Goal: Information Seeking & Learning: Learn about a topic

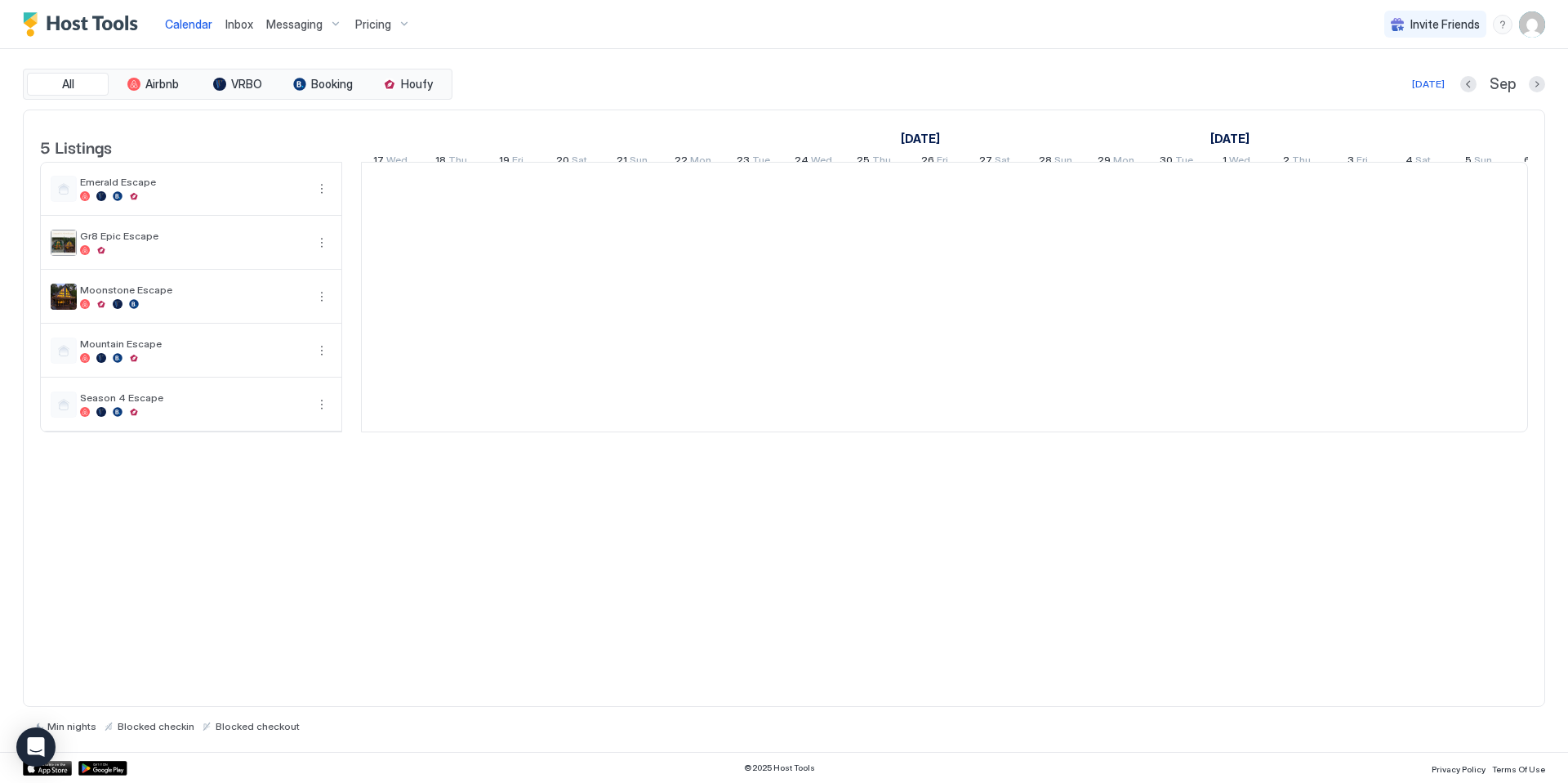
scroll to position [0, 907]
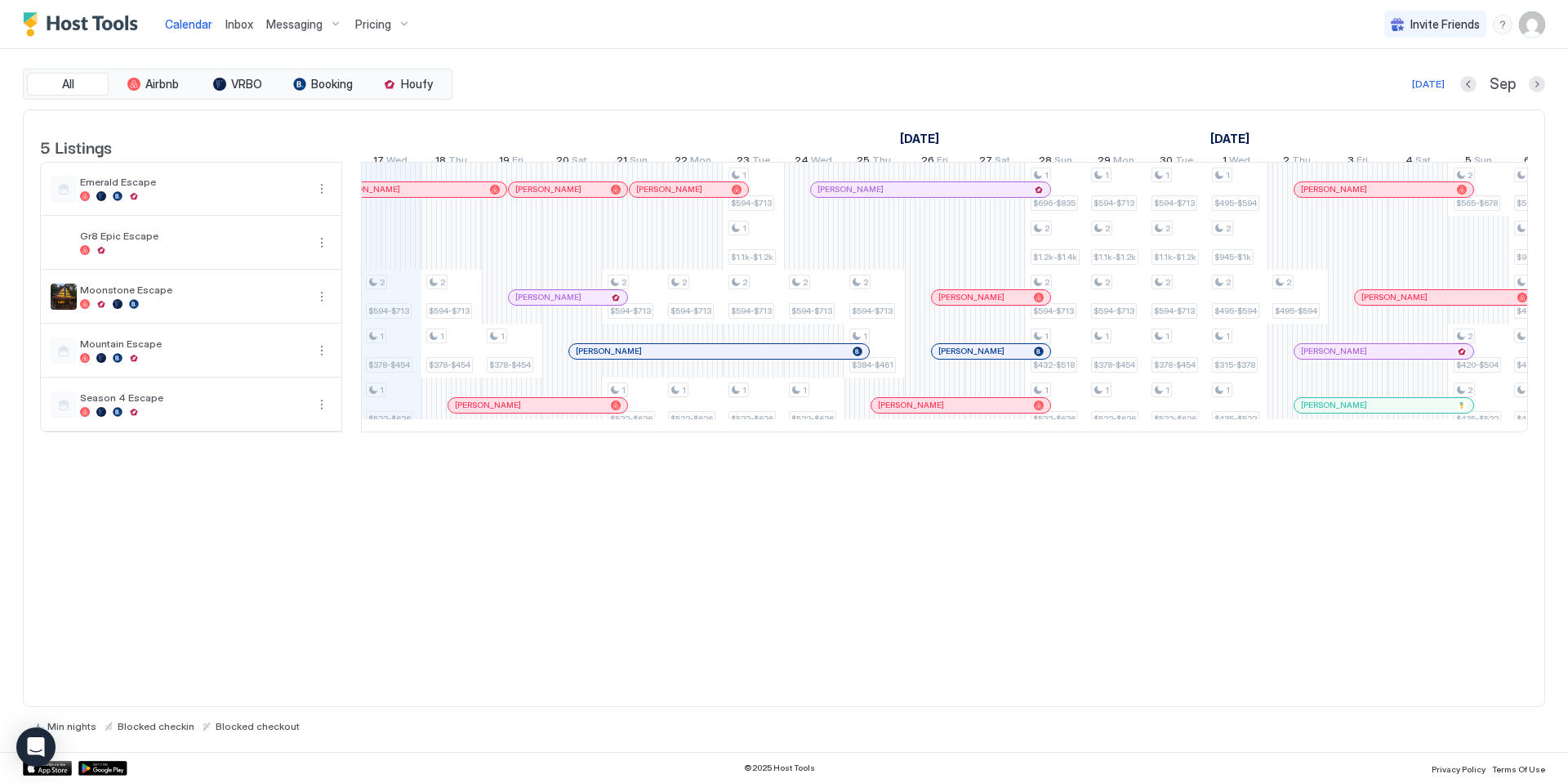
click at [393, 21] on div "Pricing" at bounding box center [383, 25] width 69 height 28
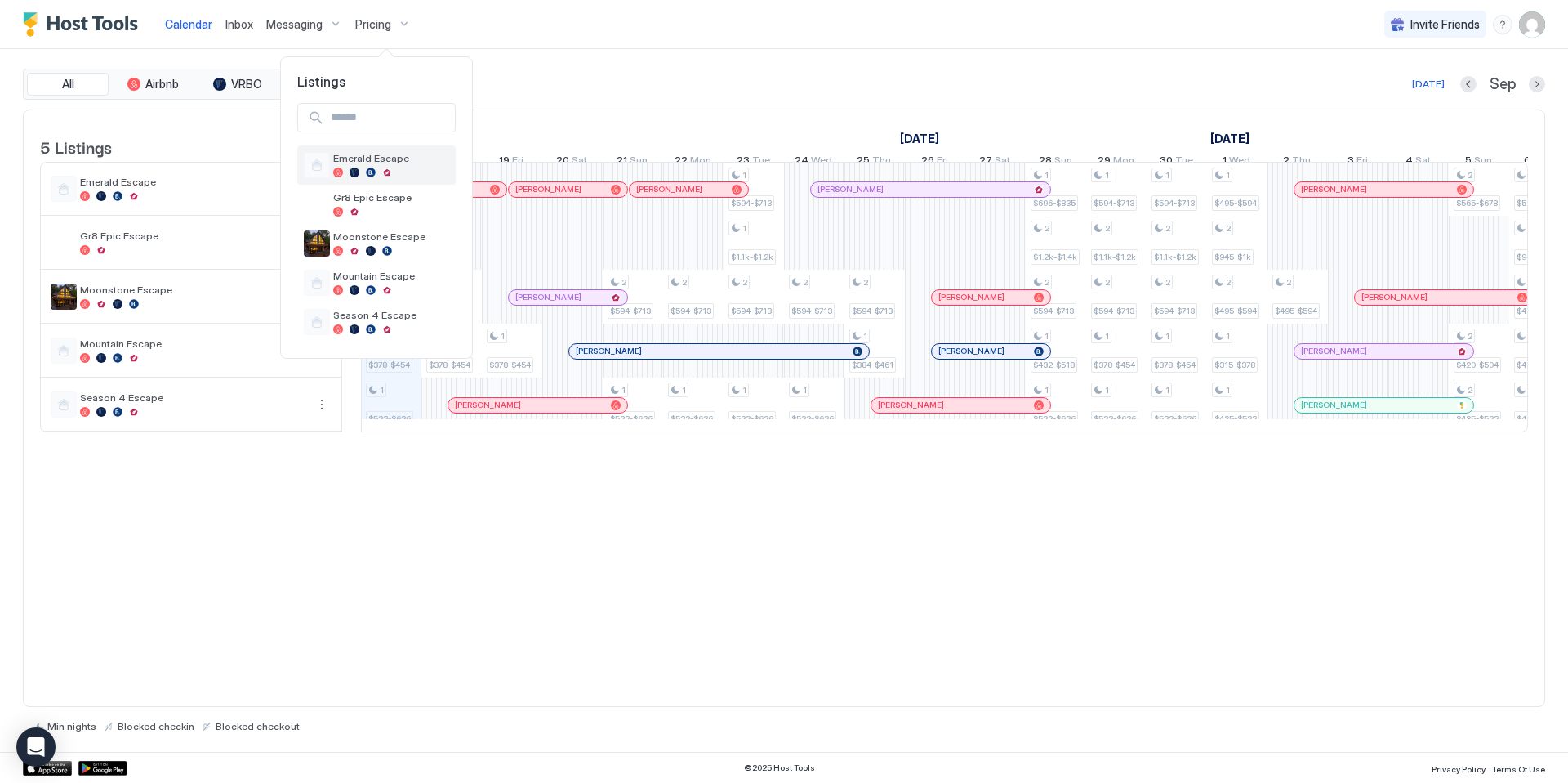
click at [384, 168] on div at bounding box center [387, 172] width 10 height 10
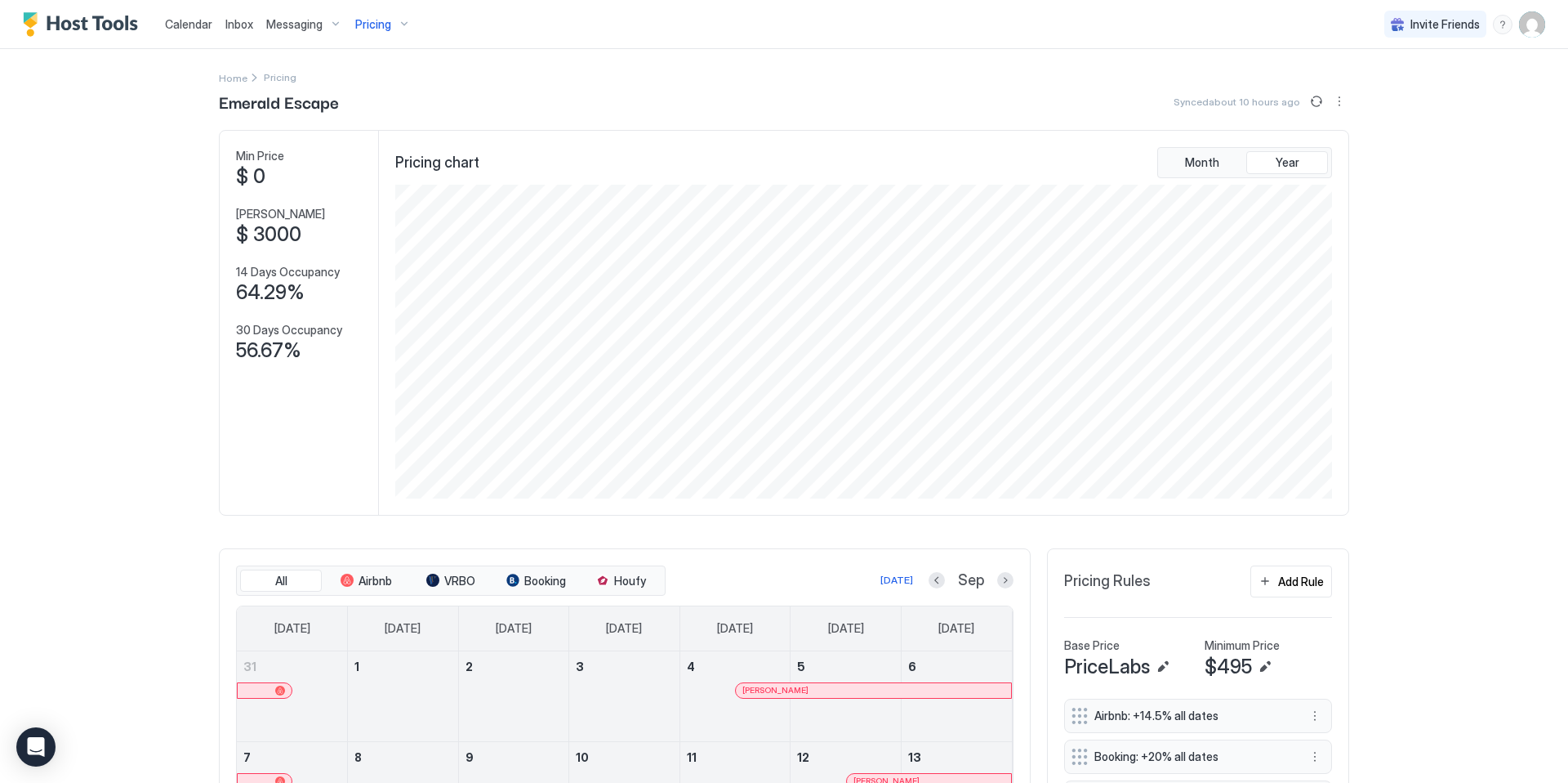
scroll to position [397, 0]
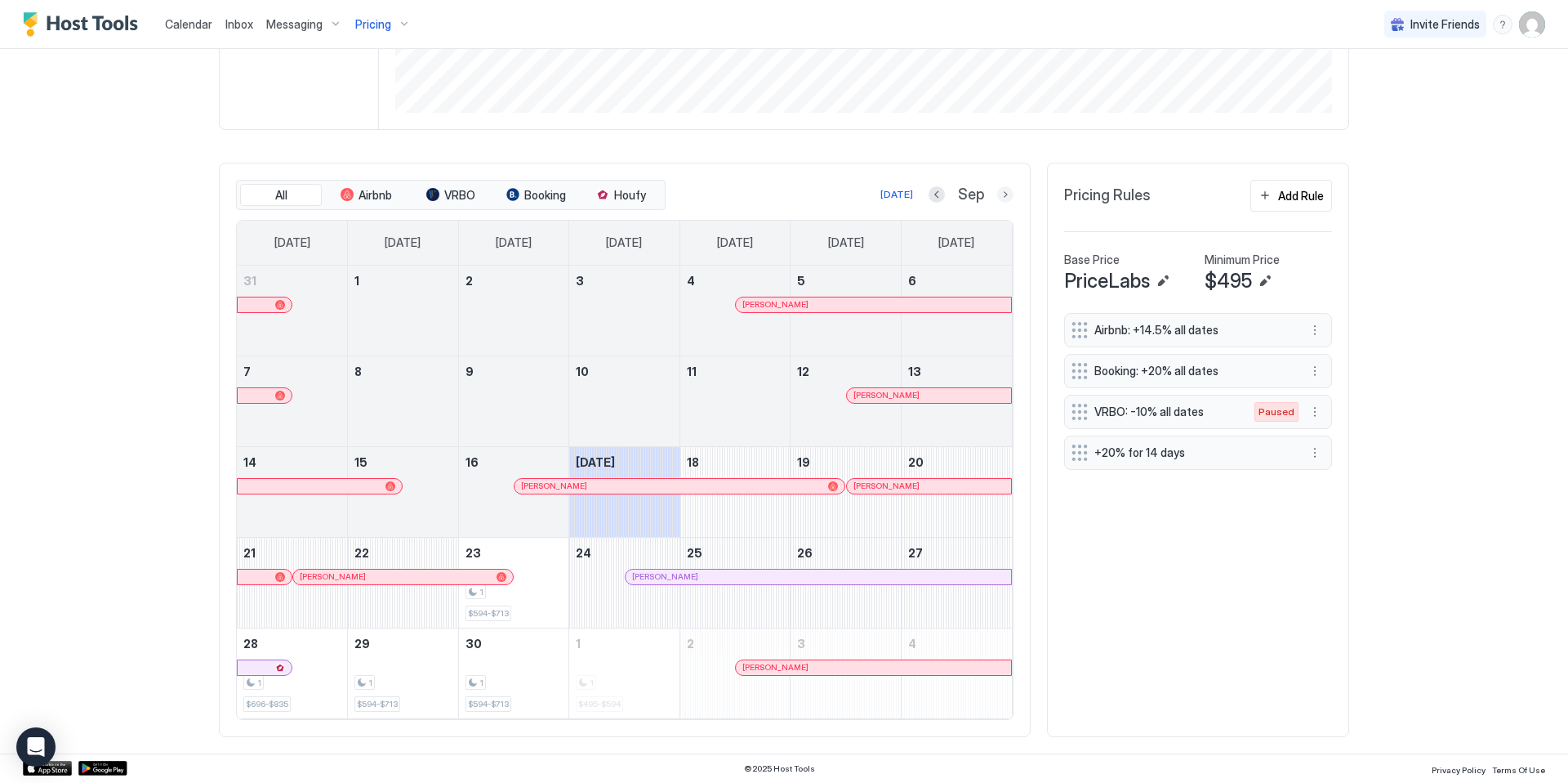
click at [1001, 194] on button "Next month" at bounding box center [1006, 194] width 17 height 17
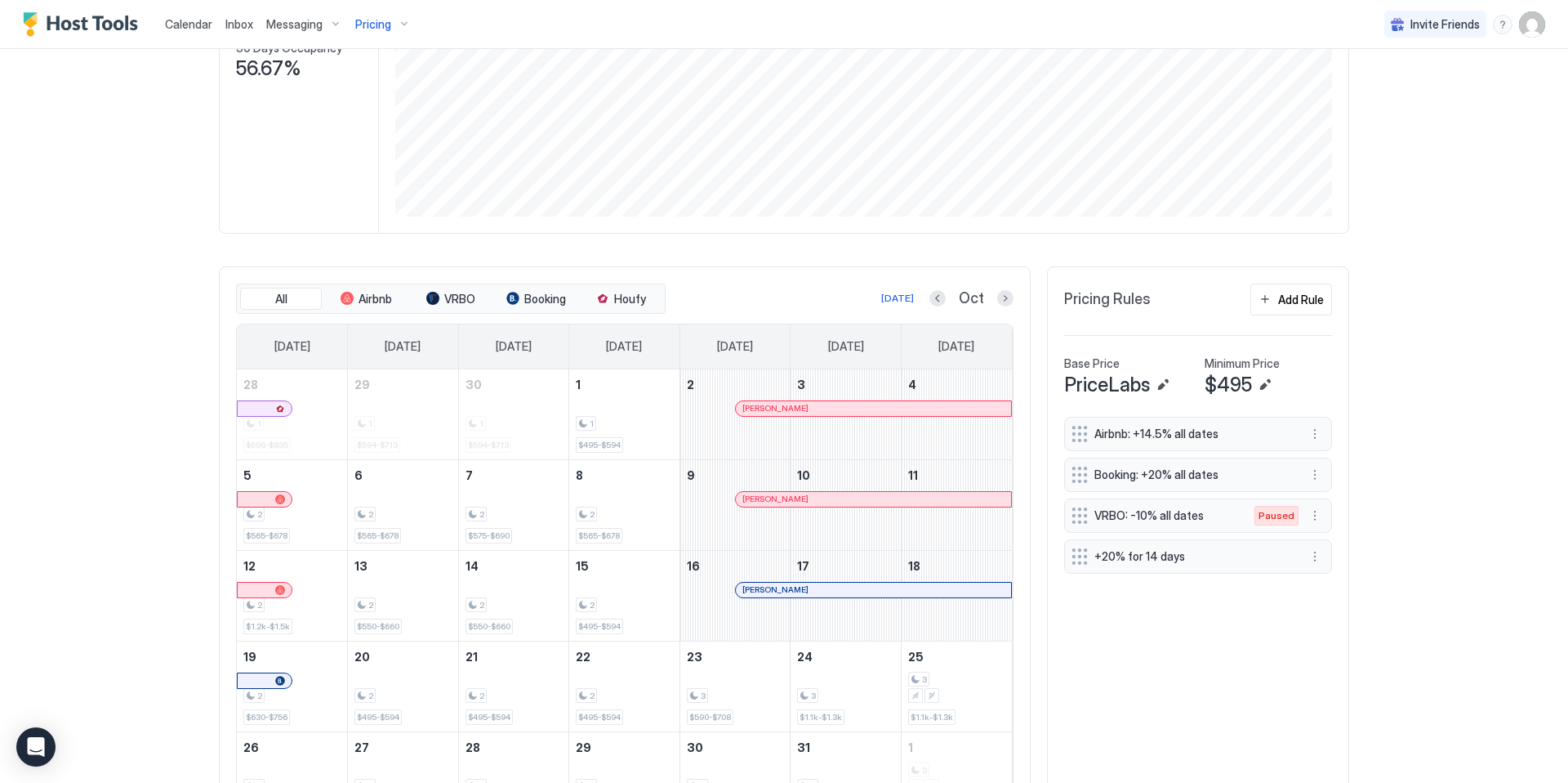
scroll to position [293, 0]
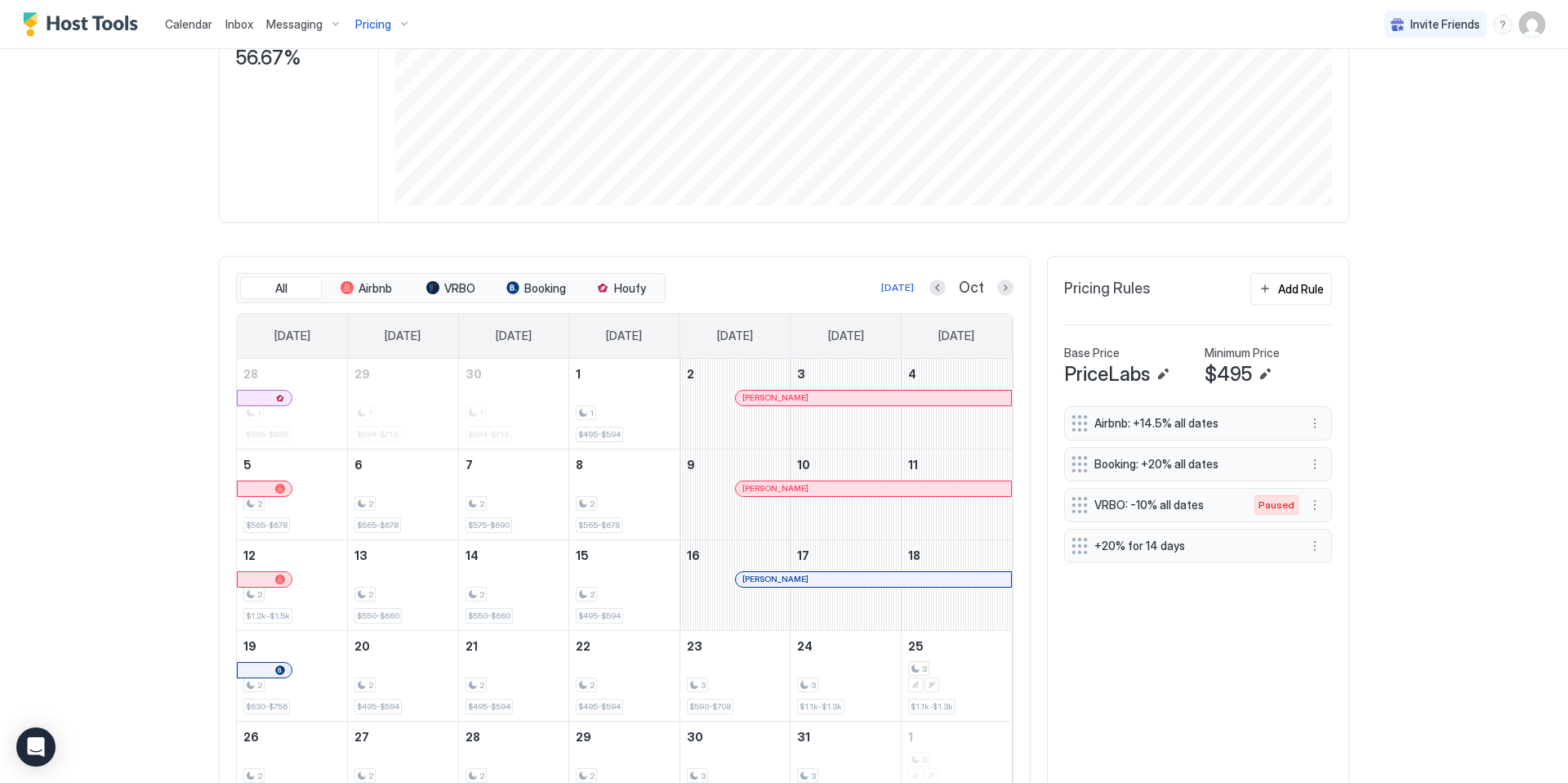
click at [394, 27] on div "Pricing" at bounding box center [383, 25] width 69 height 28
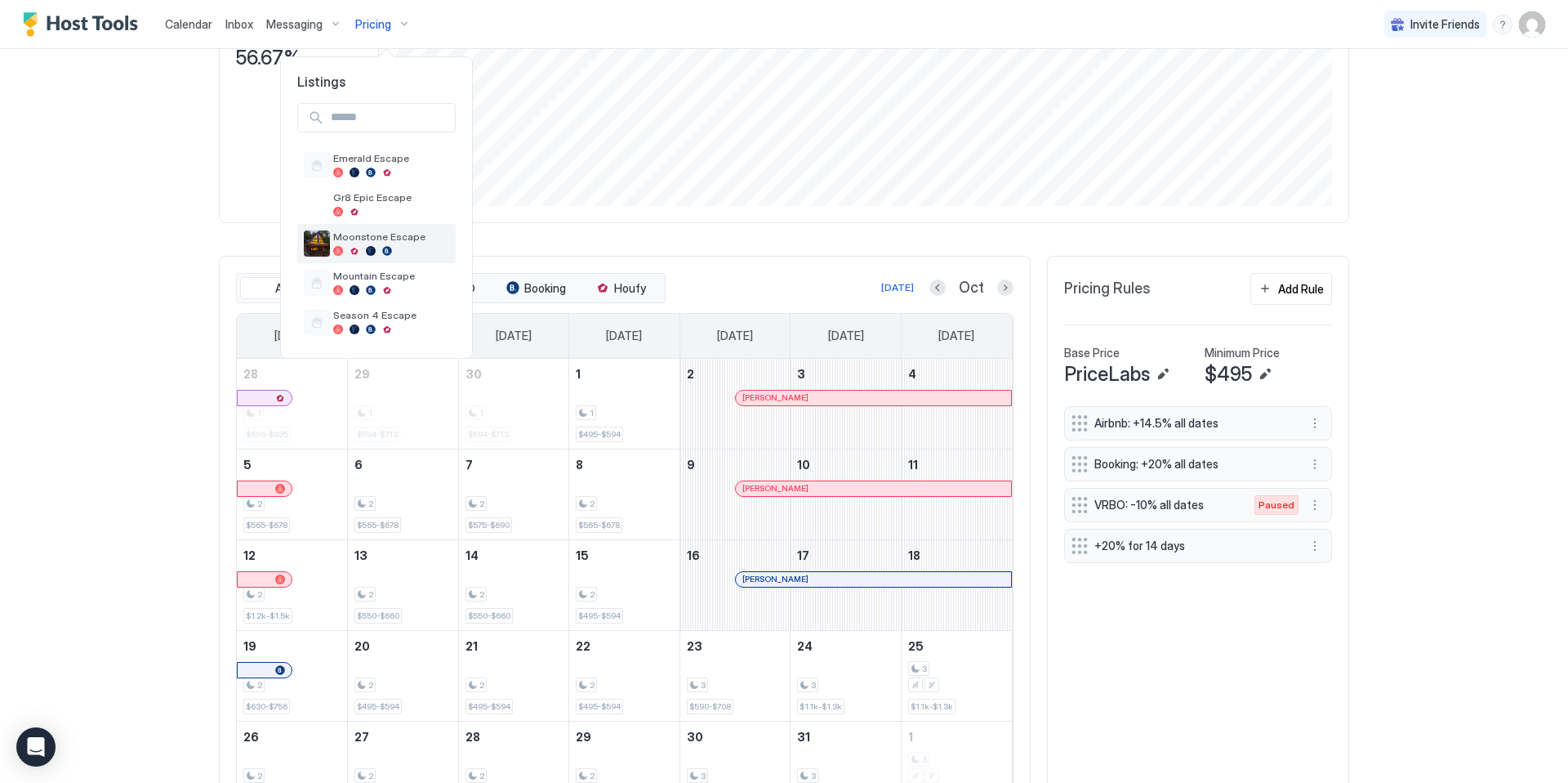
click at [380, 242] on span "Moonstone Escape" at bounding box center [391, 236] width 116 height 12
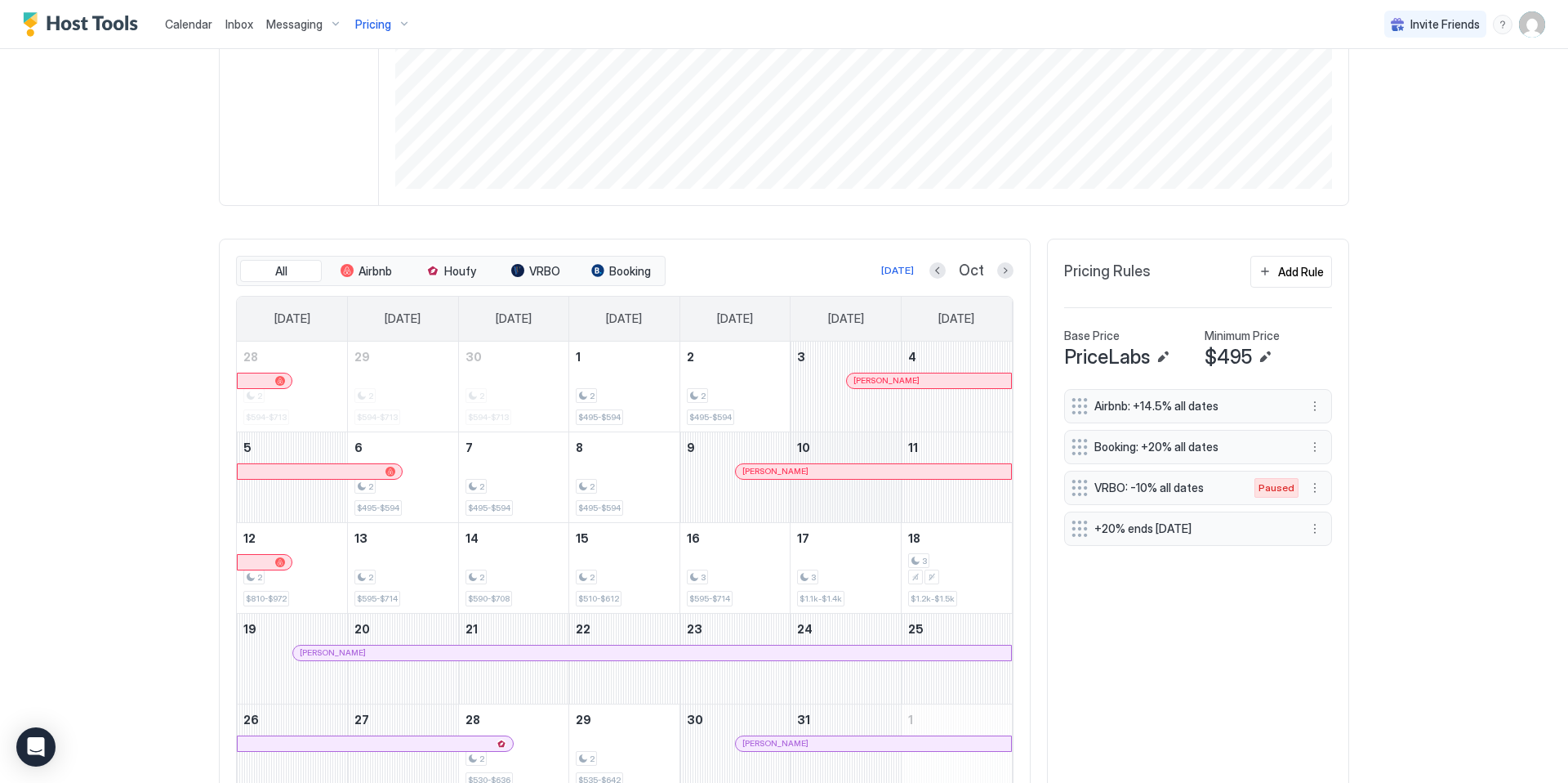
scroll to position [302, 0]
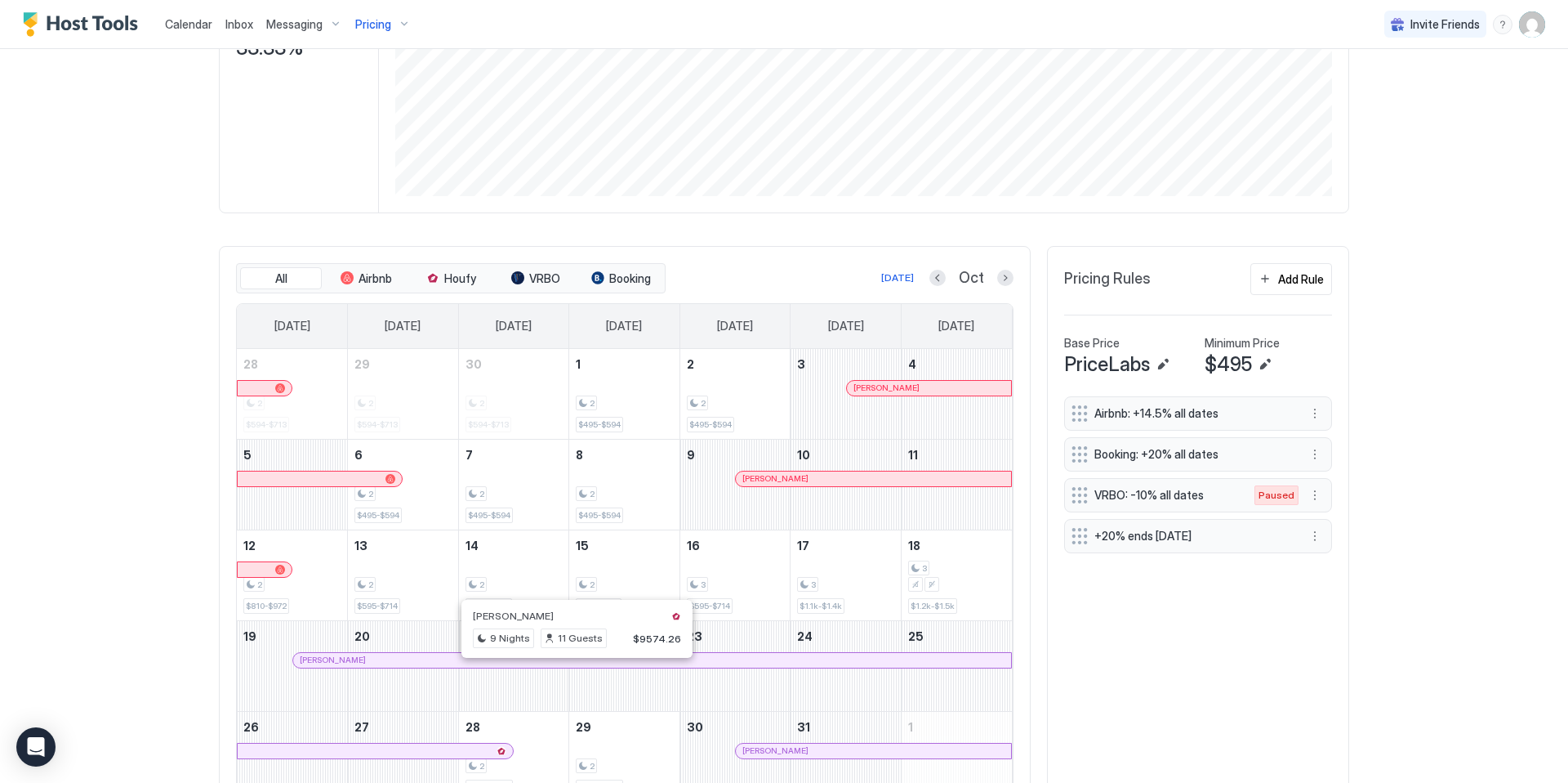
click at [570, 667] on div at bounding box center [576, 660] width 13 height 13
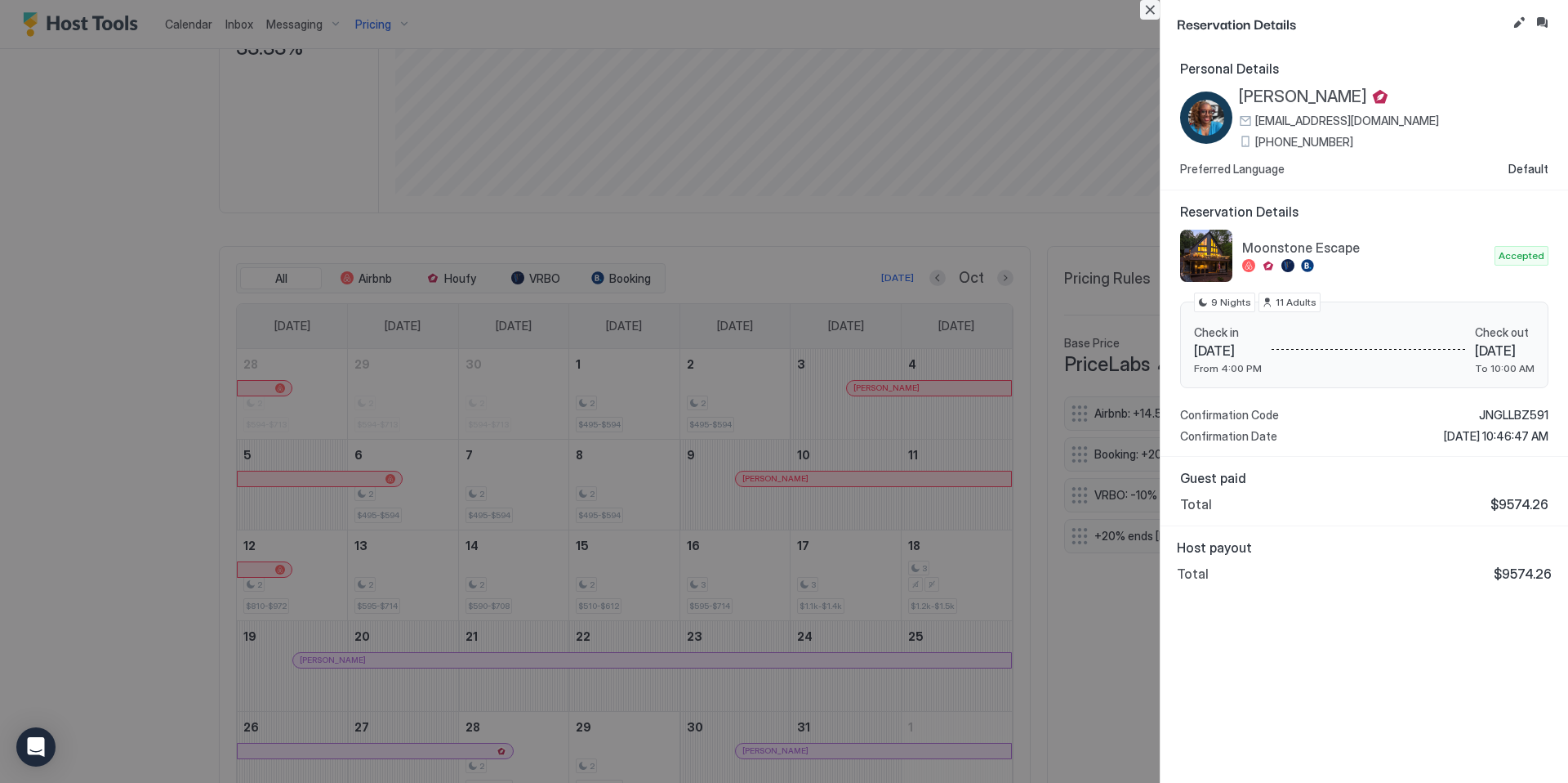
click at [1148, 7] on button "Close" at bounding box center [1150, 10] width 20 height 20
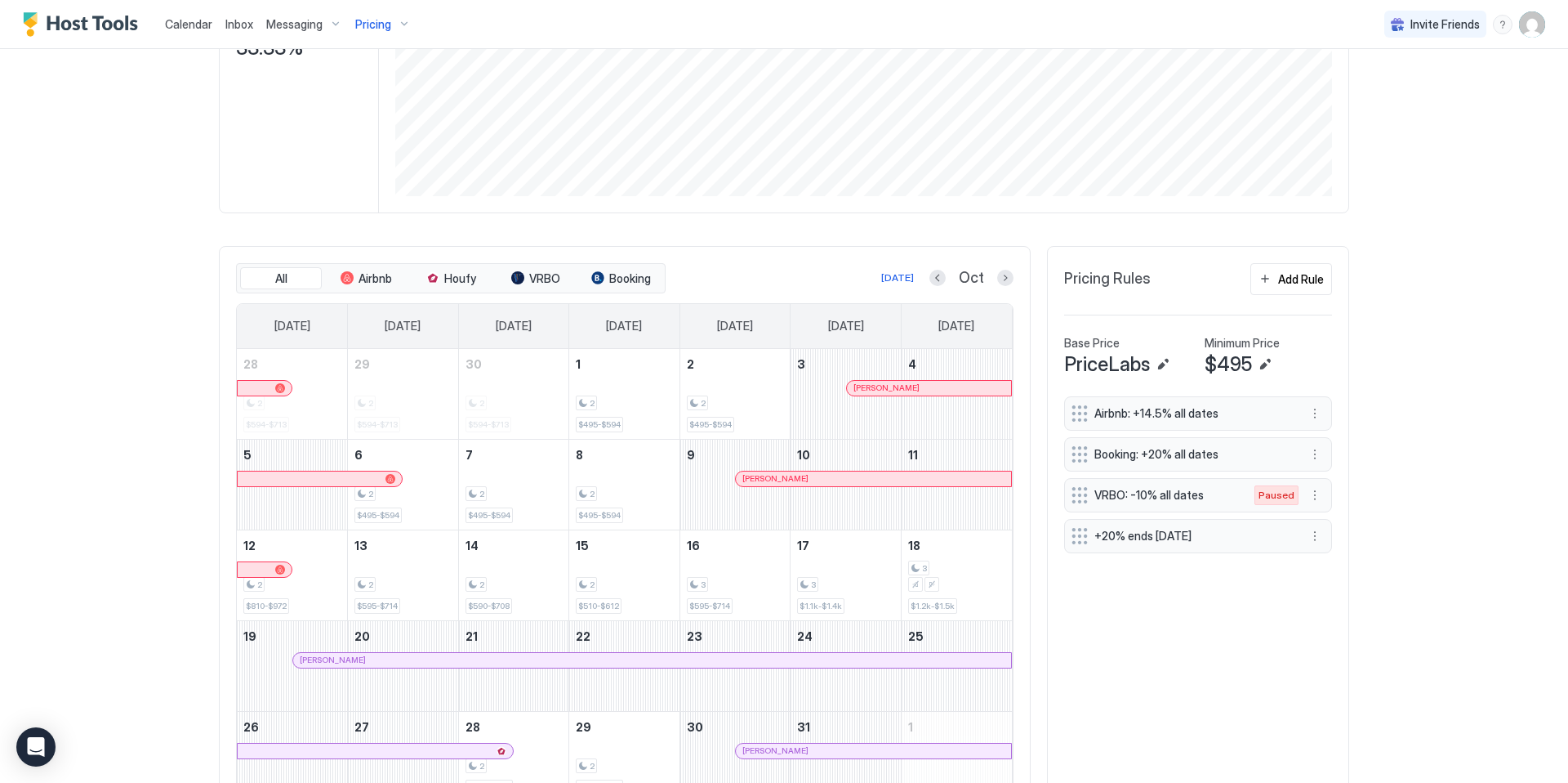
click at [396, 27] on div "Pricing" at bounding box center [383, 25] width 69 height 28
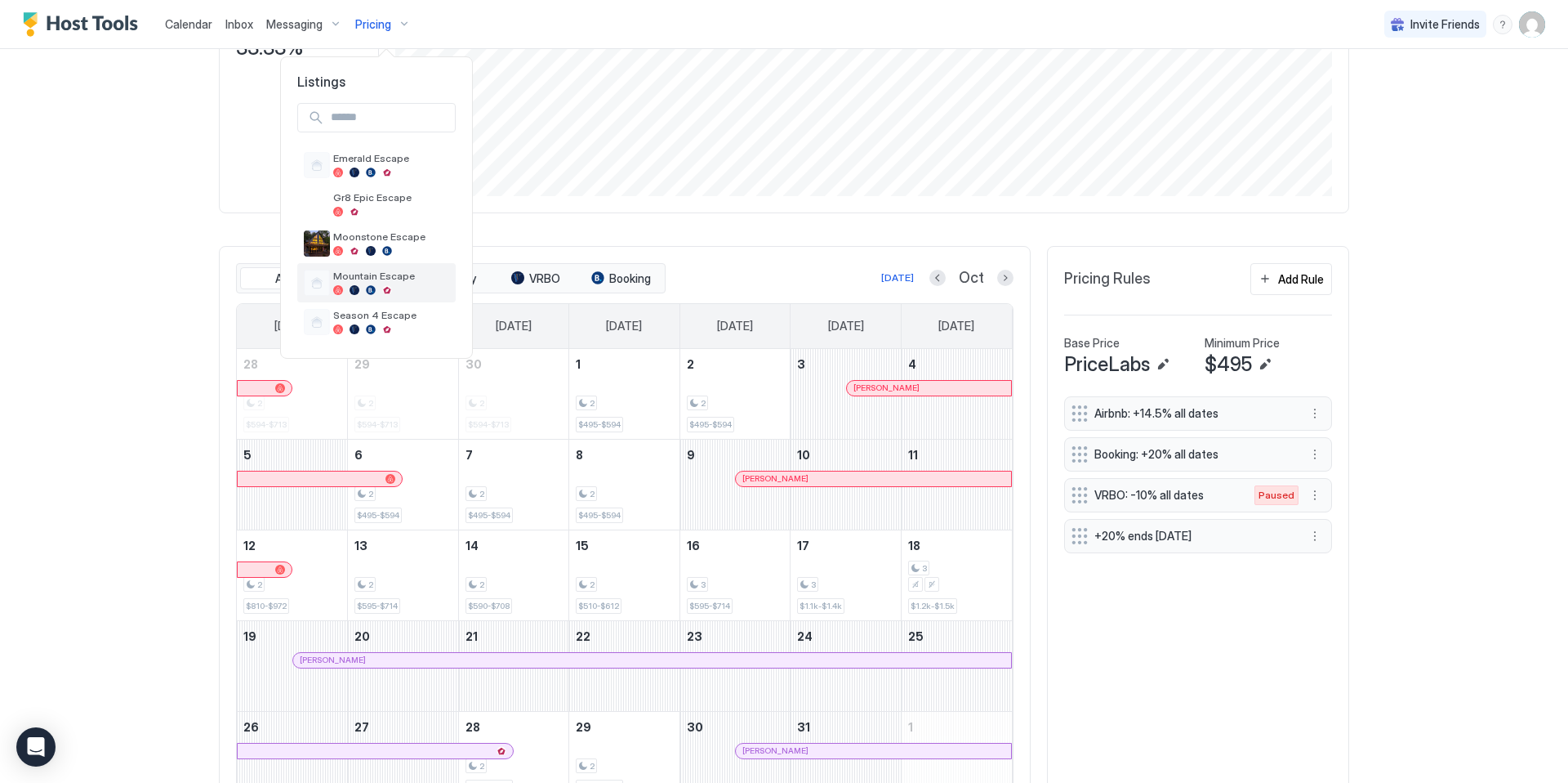
click at [394, 279] on span "Mountain Escape" at bounding box center [391, 276] width 116 height 12
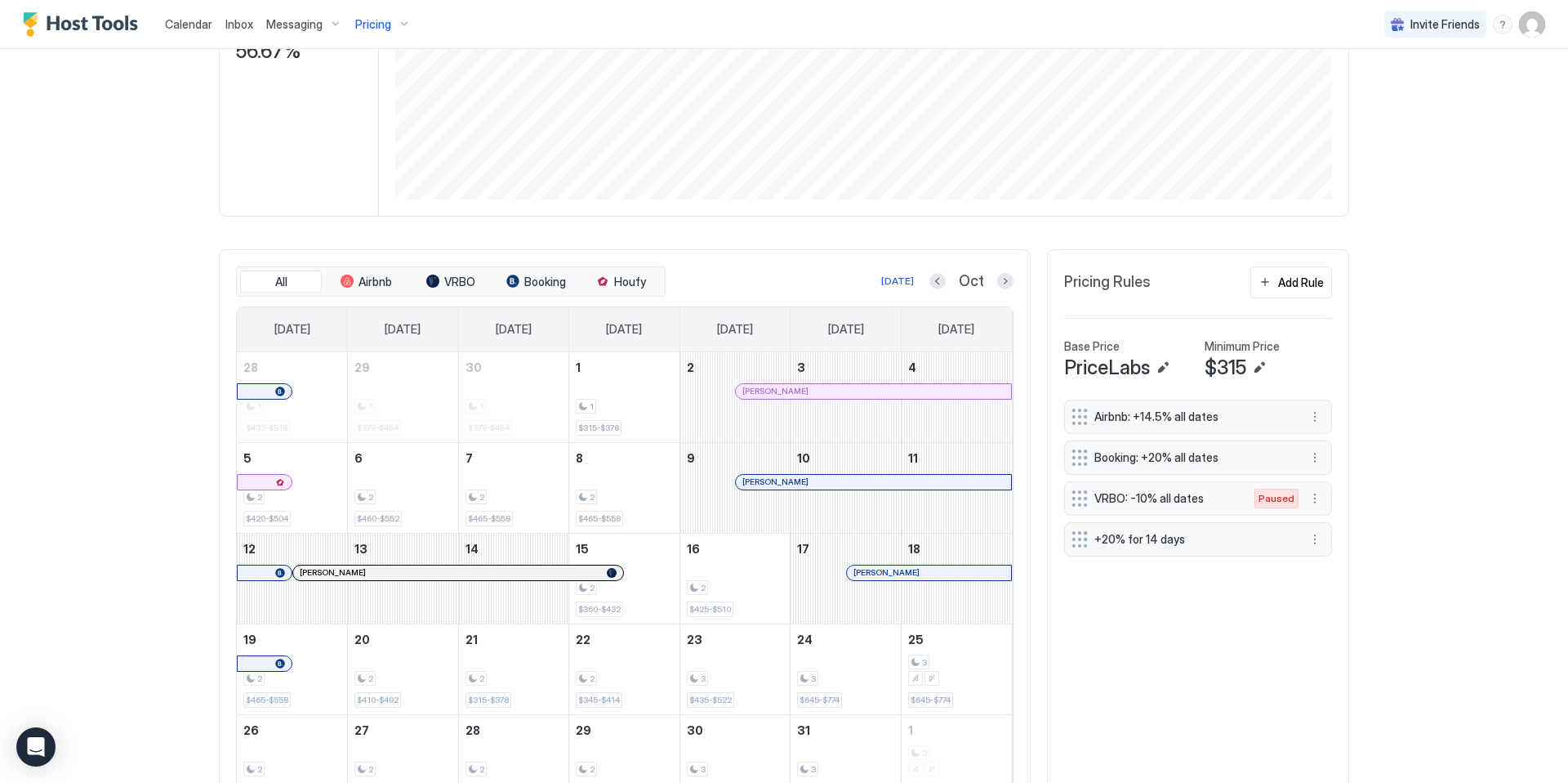
scroll to position [194, 0]
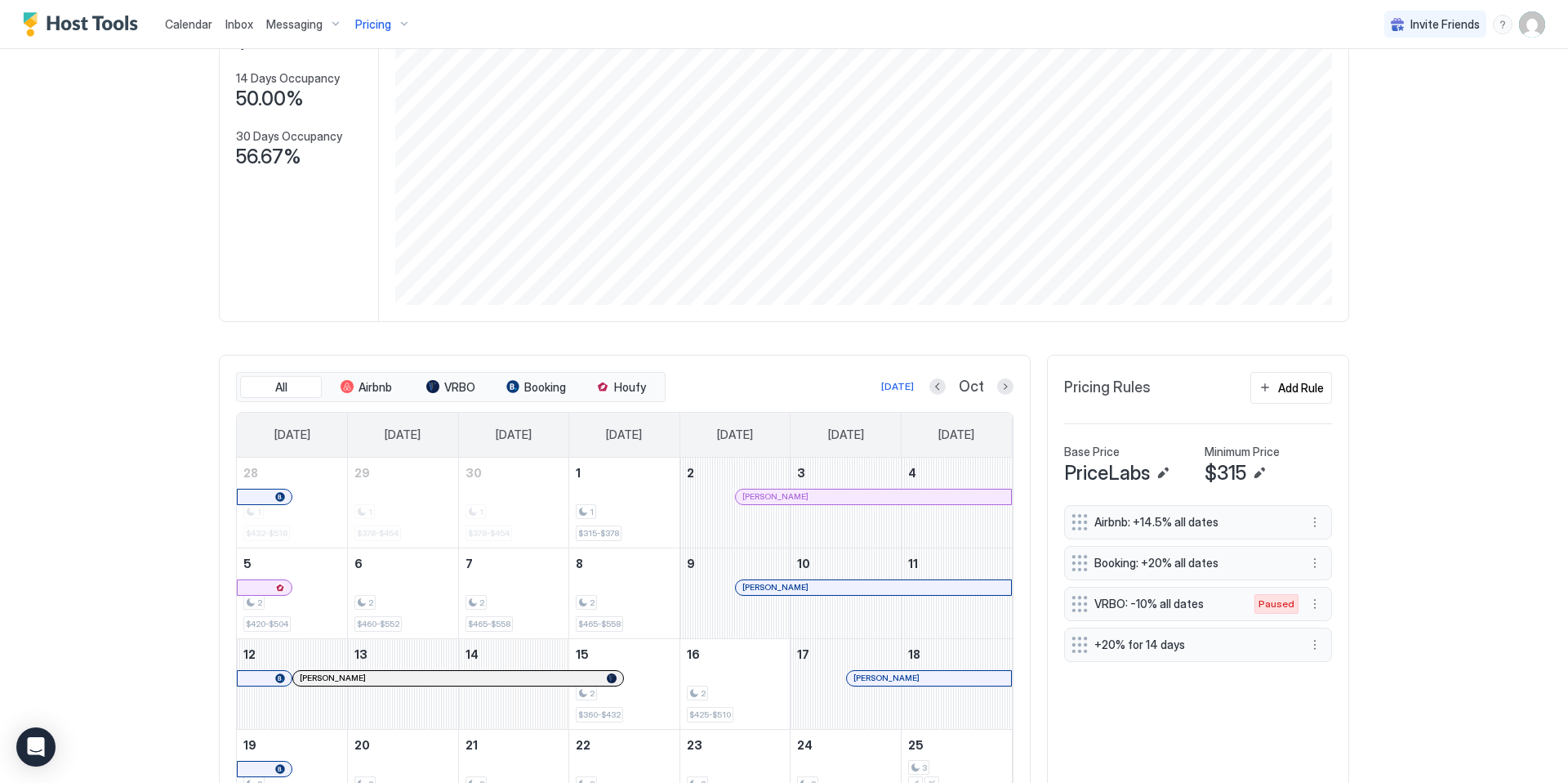
click at [400, 23] on div "Pricing" at bounding box center [383, 25] width 69 height 28
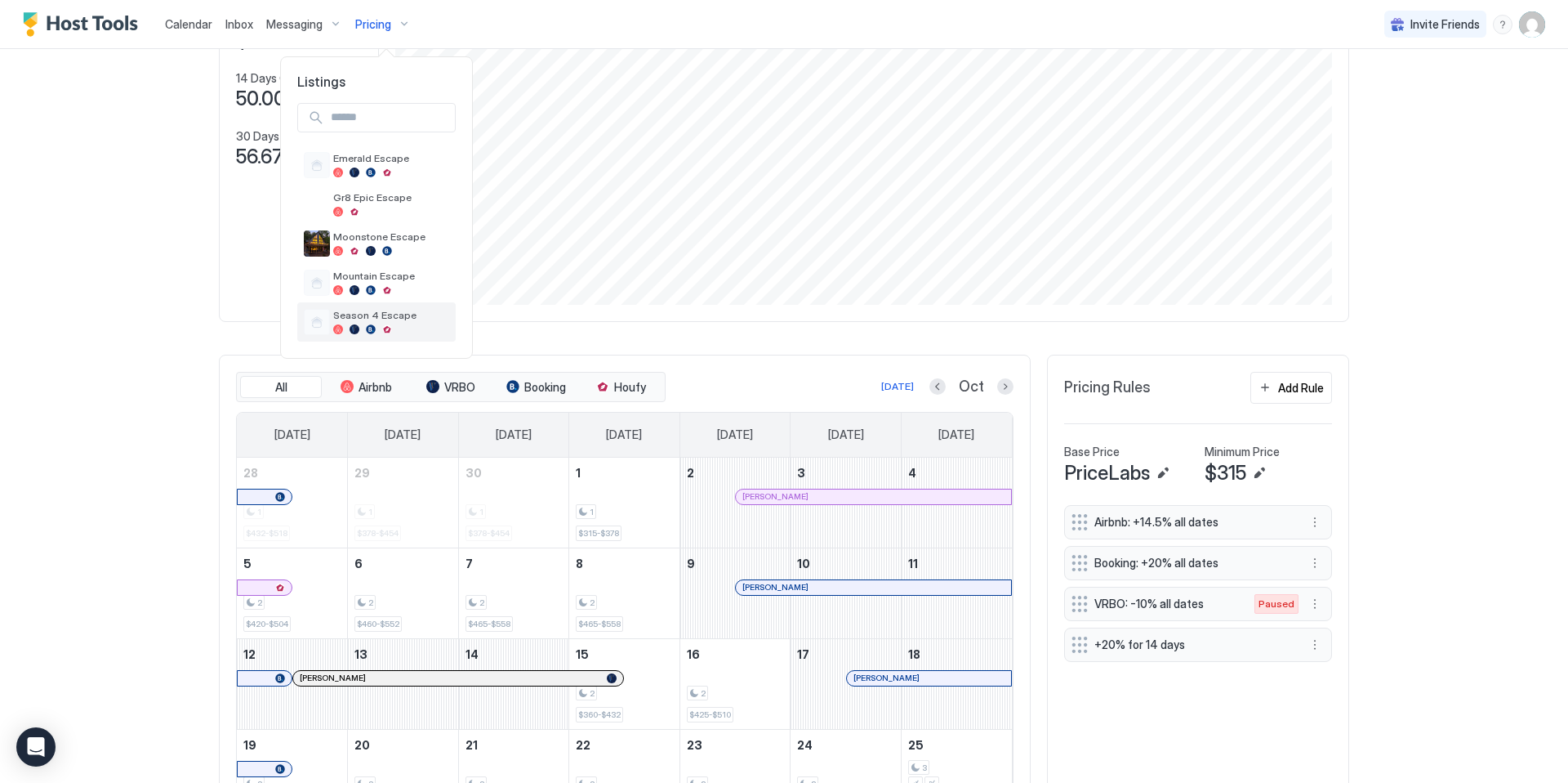
click at [373, 322] on div "Season 4 Escape" at bounding box center [391, 322] width 116 height 26
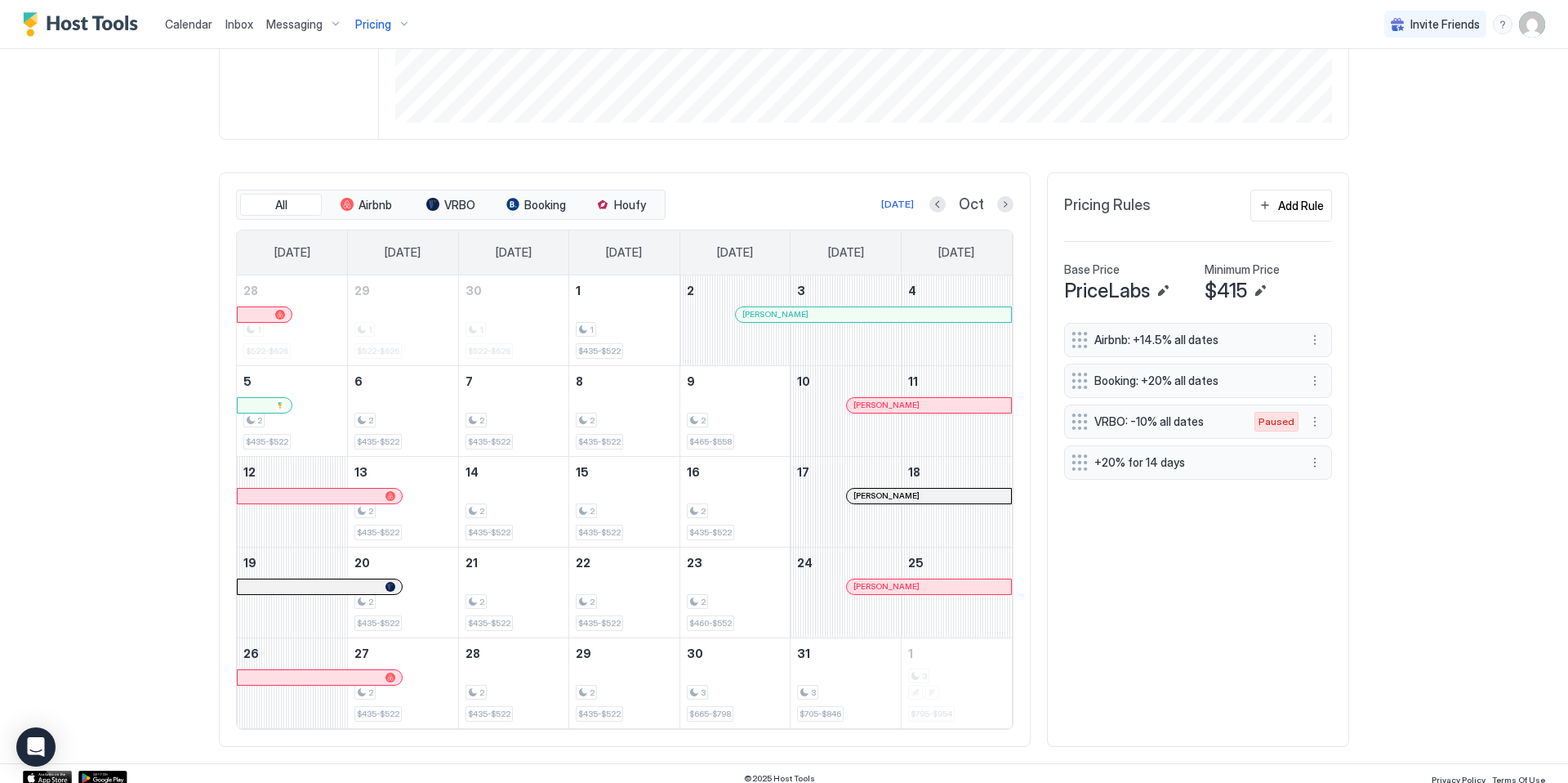
scroll to position [395, 0]
